Goal: Information Seeking & Learning: Learn about a topic

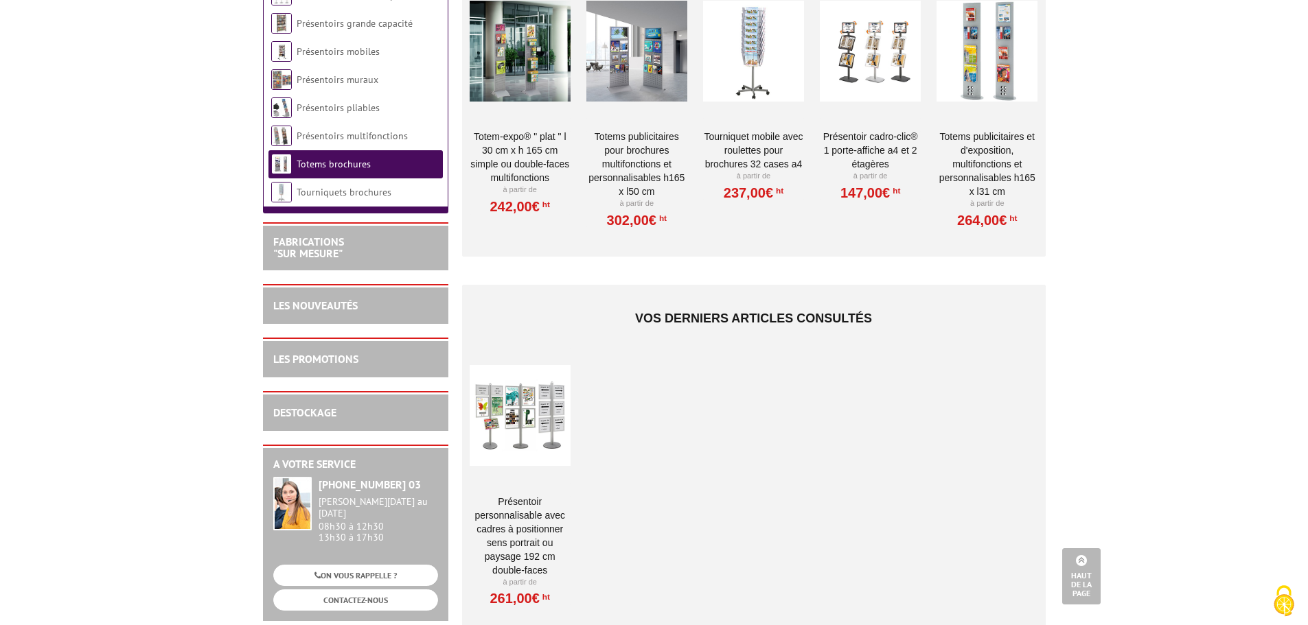
scroll to position [1098, 0]
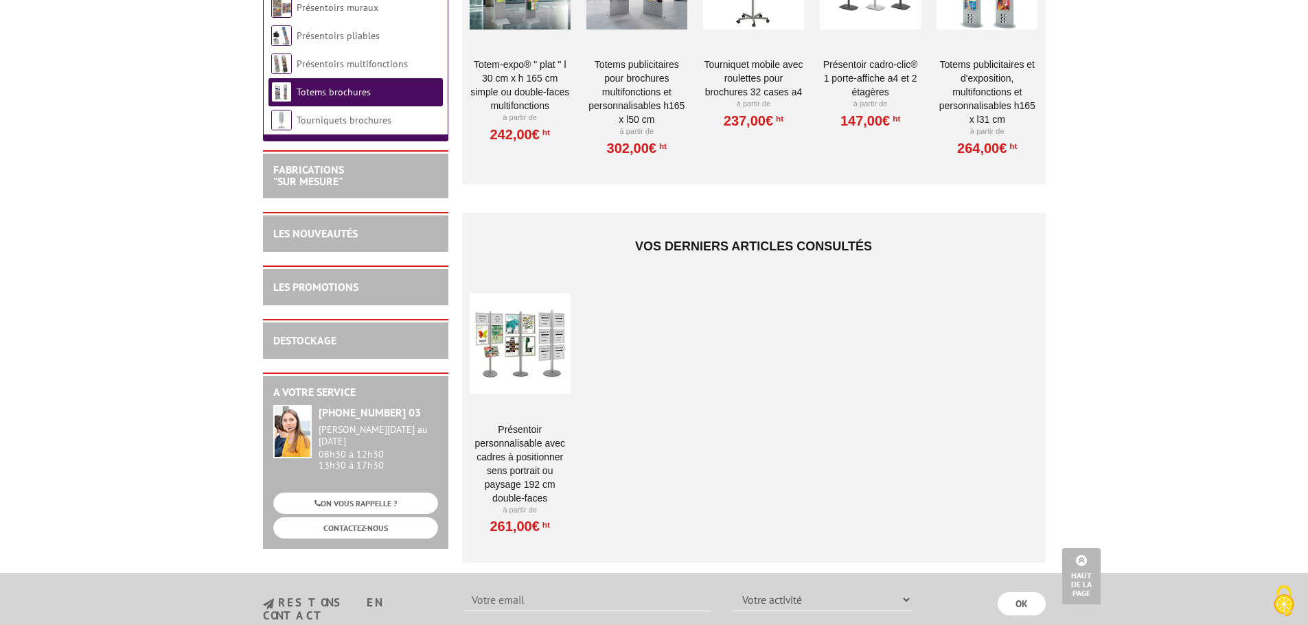
click at [519, 321] on div at bounding box center [519, 343] width 101 height 137
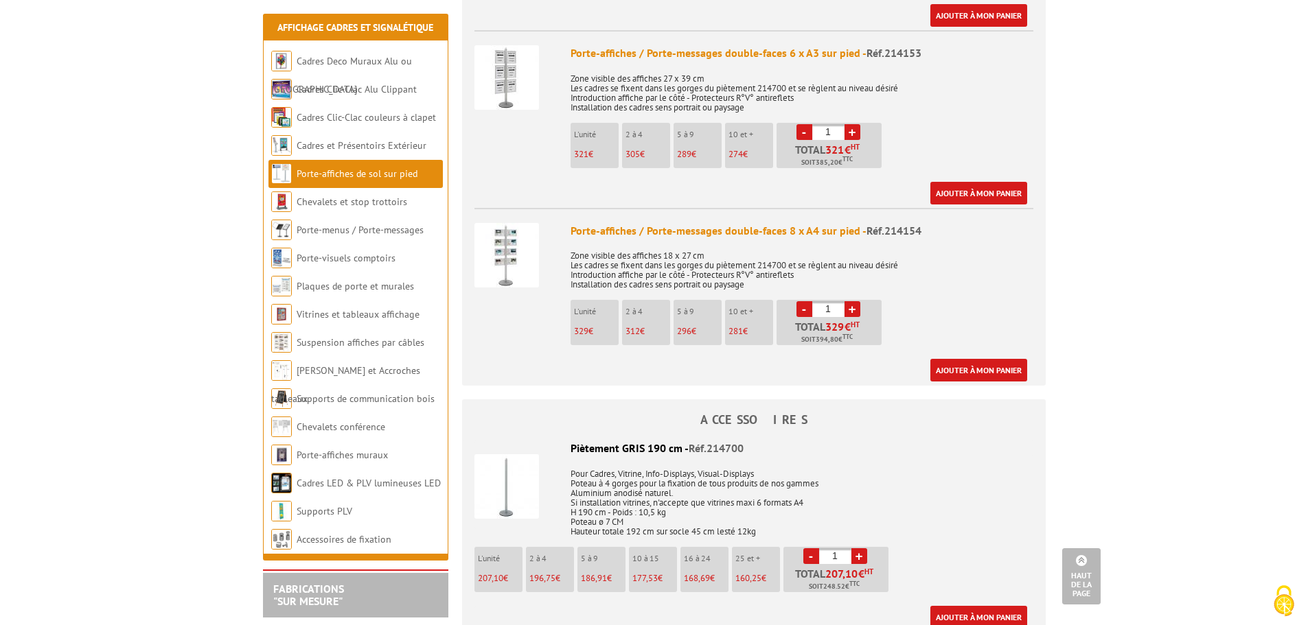
scroll to position [1098, 0]
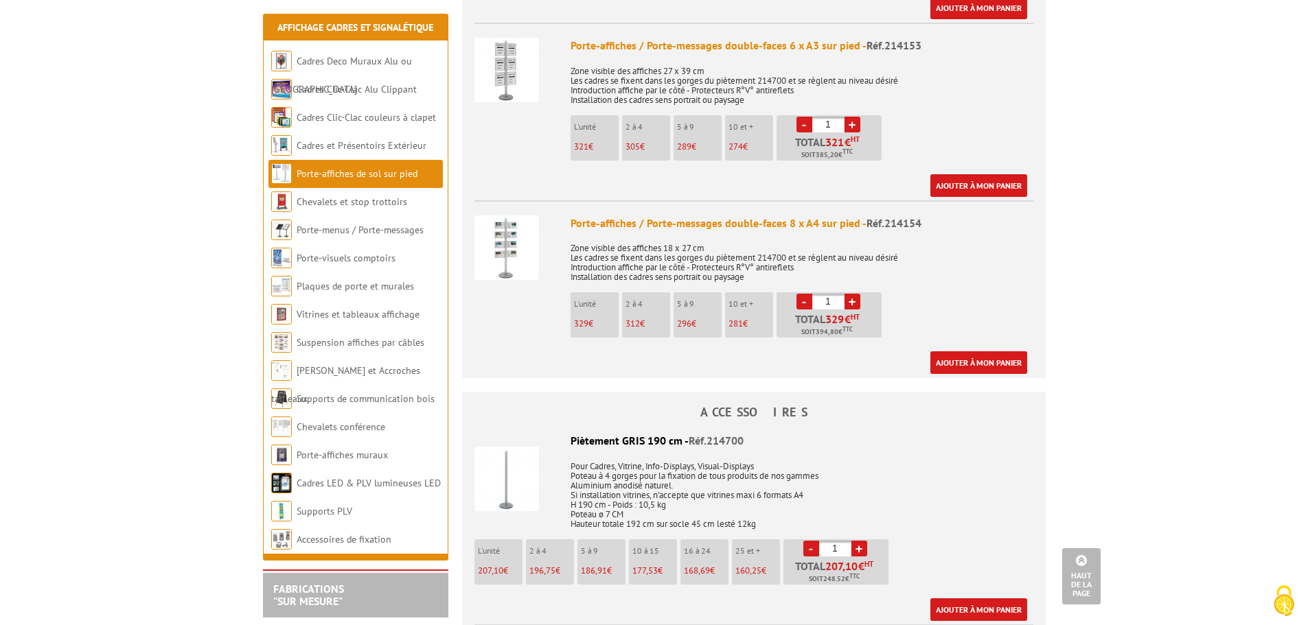
click at [519, 234] on img at bounding box center [506, 248] width 65 height 65
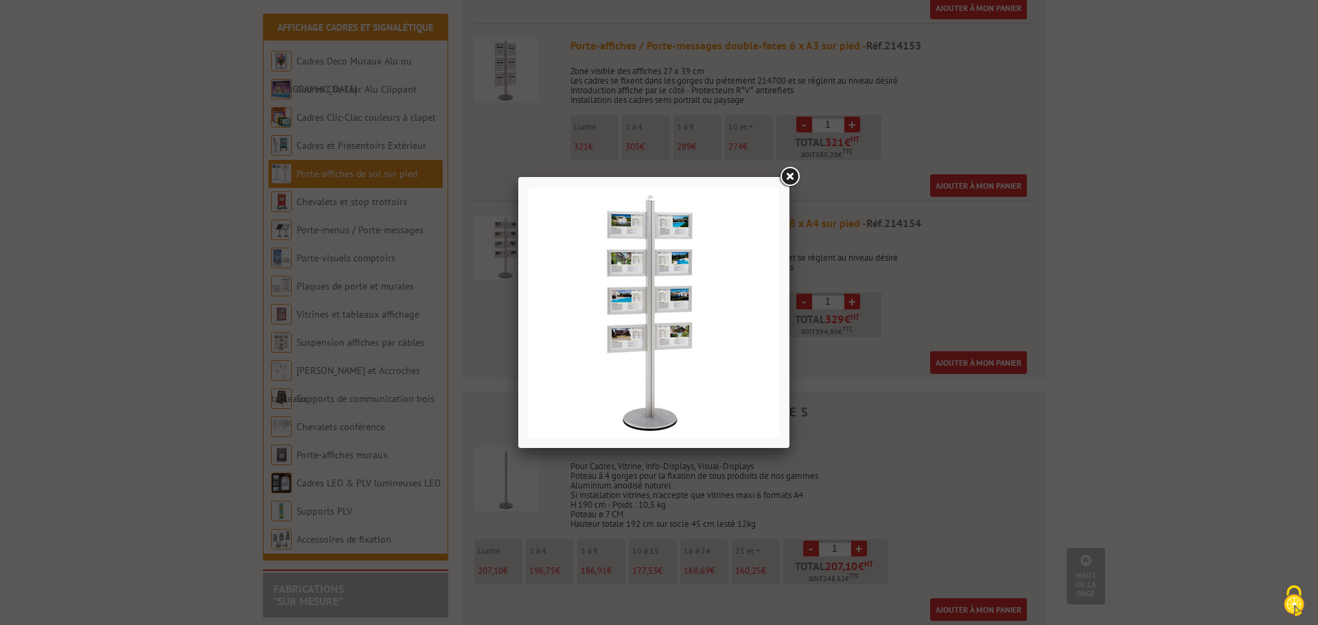
click at [793, 178] on link at bounding box center [789, 177] width 25 height 25
